Goal: Complete application form

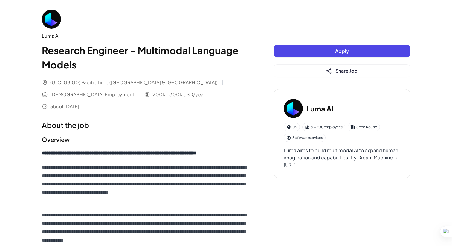
click at [347, 51] on span "Apply" at bounding box center [342, 51] width 14 height 6
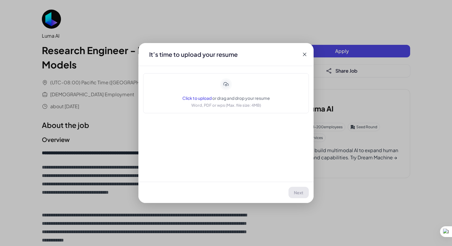
click at [205, 97] on span "Click to upload" at bounding box center [196, 97] width 29 height 5
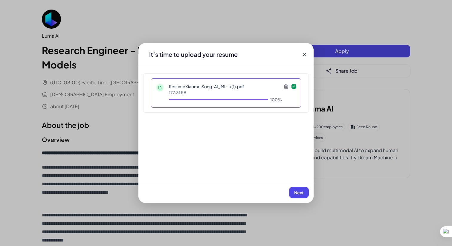
click at [298, 194] on span "Next" at bounding box center [299, 192] width 10 height 5
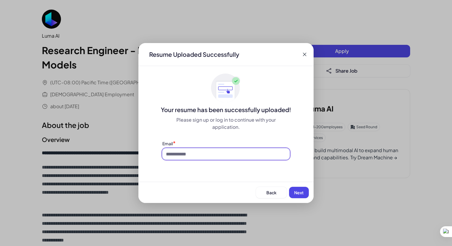
click at [209, 148] on input at bounding box center [225, 153] width 127 height 11
type input "**********"
click at [302, 190] on span "Next" at bounding box center [299, 192] width 10 height 5
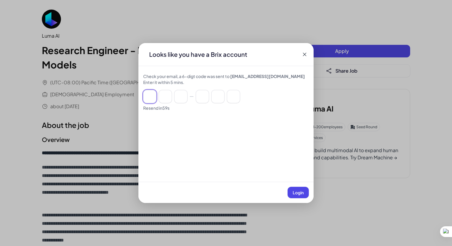
click at [149, 98] on input at bounding box center [149, 96] width 13 height 13
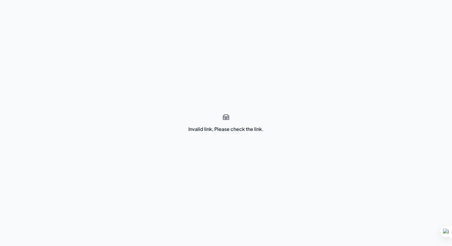
click at [236, 131] on div "Invalid link, Please check the link." at bounding box center [225, 129] width 75 height 7
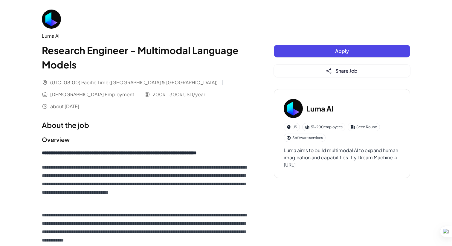
click at [345, 48] on span "Apply" at bounding box center [342, 51] width 14 height 6
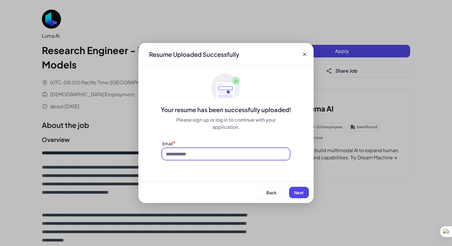
click at [217, 159] on input at bounding box center [225, 153] width 127 height 11
type input "**********"
click at [296, 190] on span "Next" at bounding box center [299, 192] width 10 height 5
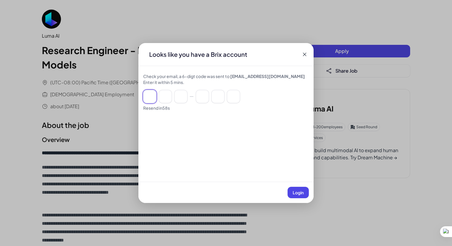
click at [154, 100] on input at bounding box center [149, 96] width 13 height 13
paste input "******"
type input "*"
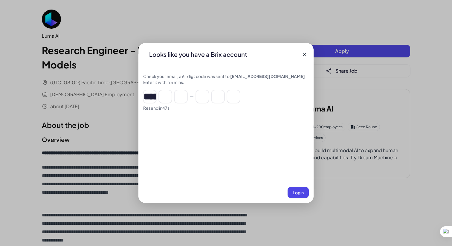
type input "*"
click at [298, 194] on span "Login" at bounding box center [298, 192] width 11 height 5
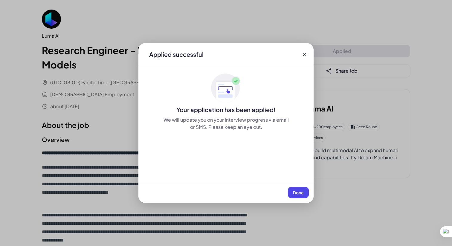
click at [305, 193] on button "Done" at bounding box center [298, 192] width 21 height 11
